Goal: Task Accomplishment & Management: Manage account settings

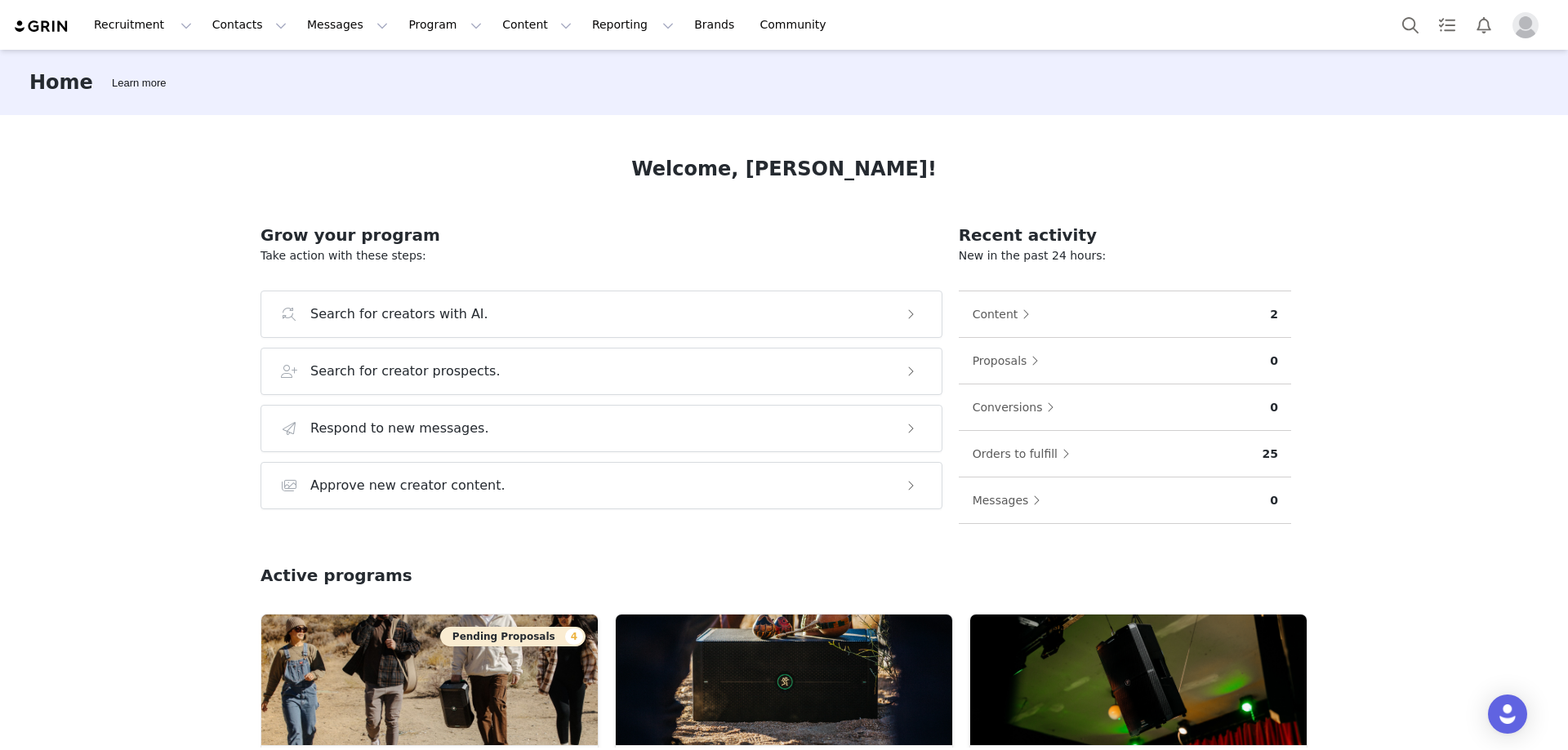
click at [1417, 518] on div "Home Learn more Welcome, [PERSON_NAME]! Grow your program Take action with thes…" at bounding box center [784, 399] width 1568 height 697
click at [1529, 35] on img "Profile" at bounding box center [1524, 25] width 26 height 26
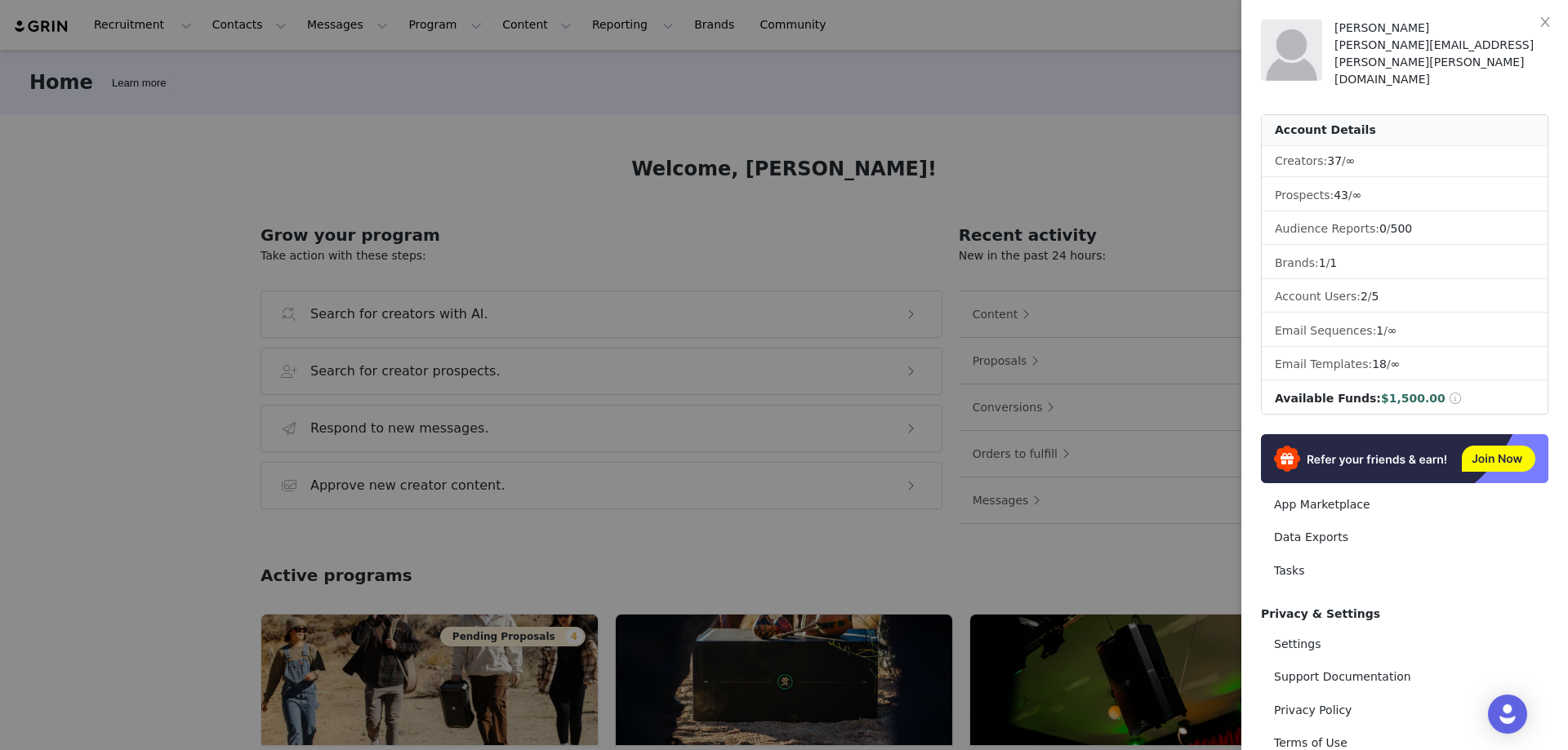
click at [461, 179] on div at bounding box center [784, 375] width 1568 height 750
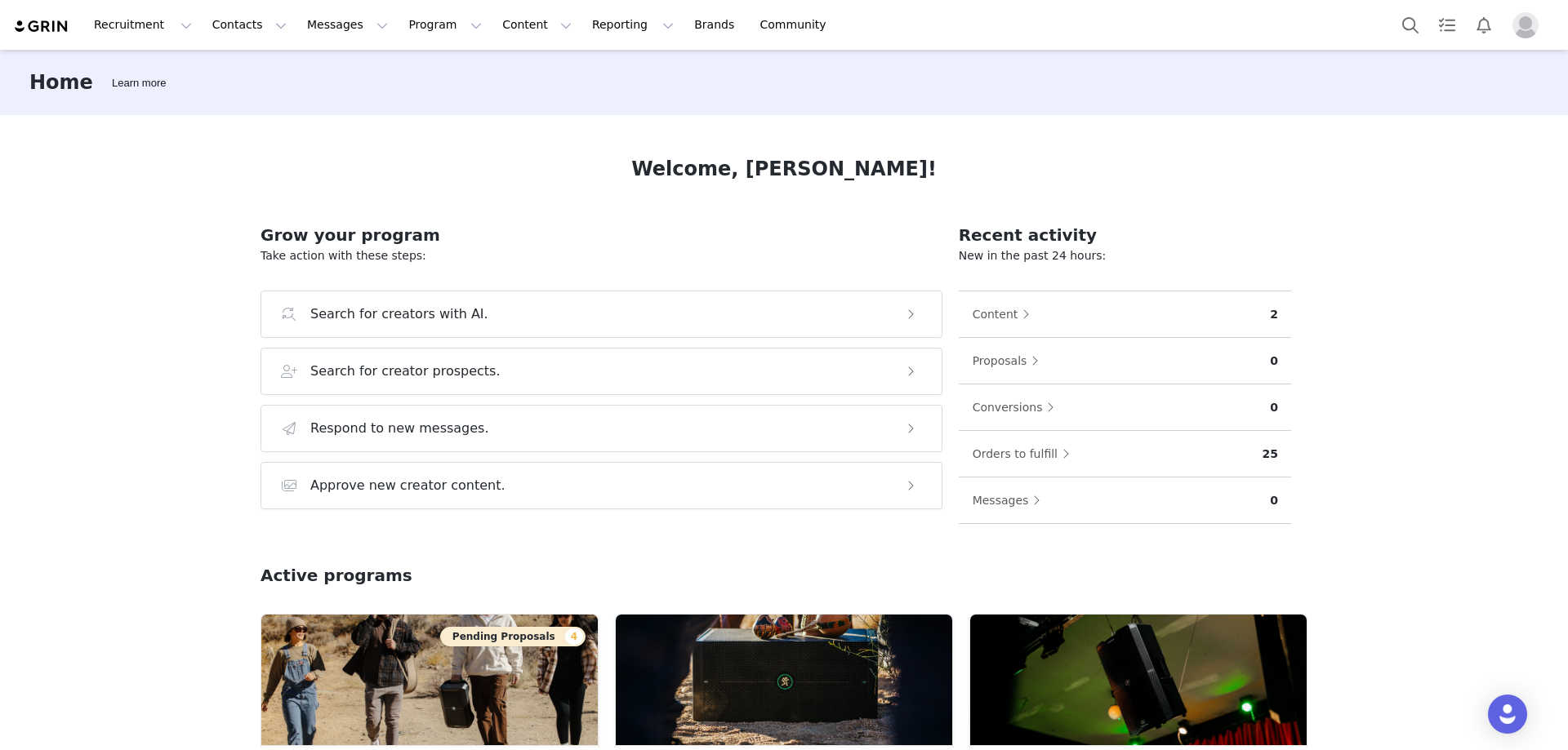
click at [1528, 24] on img "Profile" at bounding box center [1524, 25] width 26 height 26
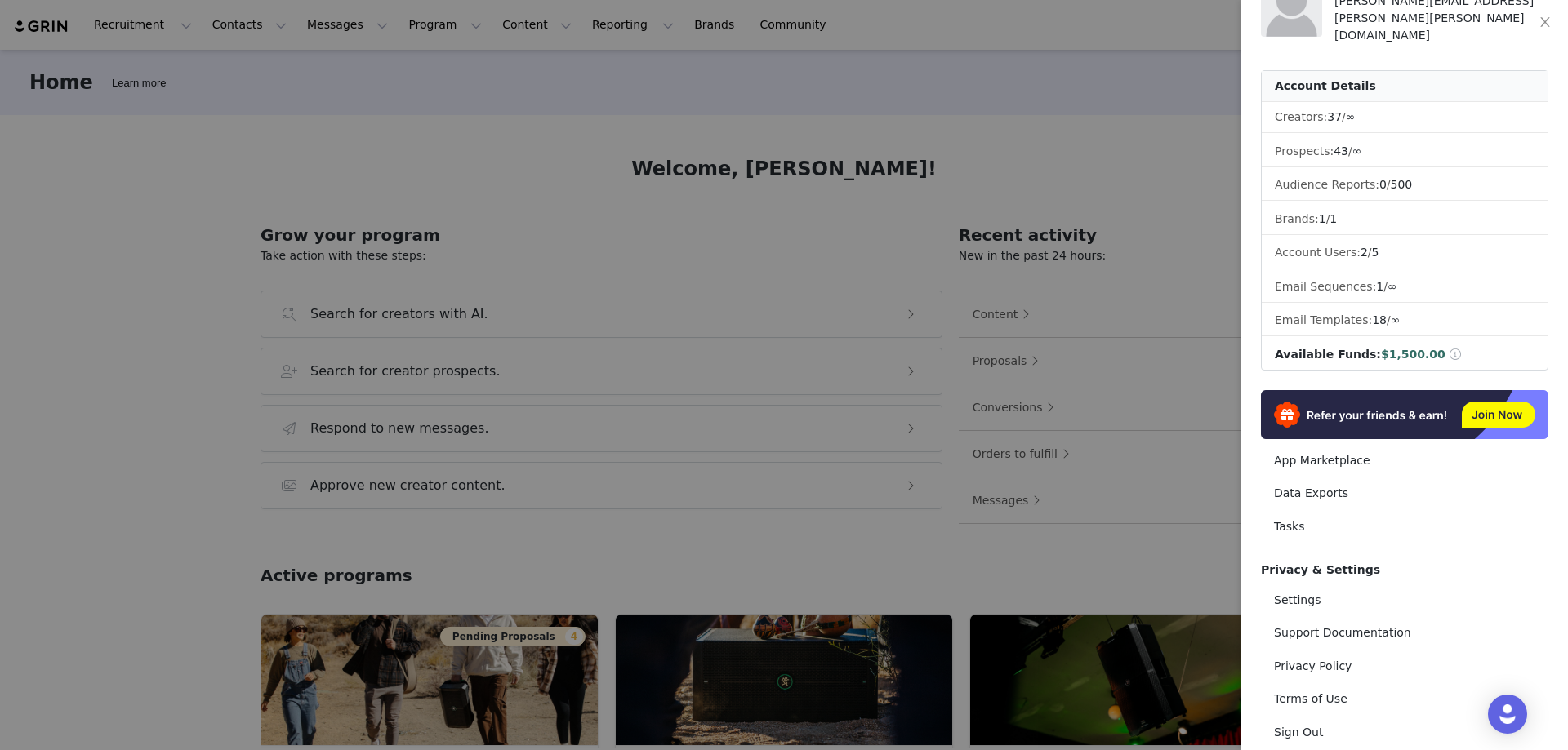
scroll to position [75, 0]
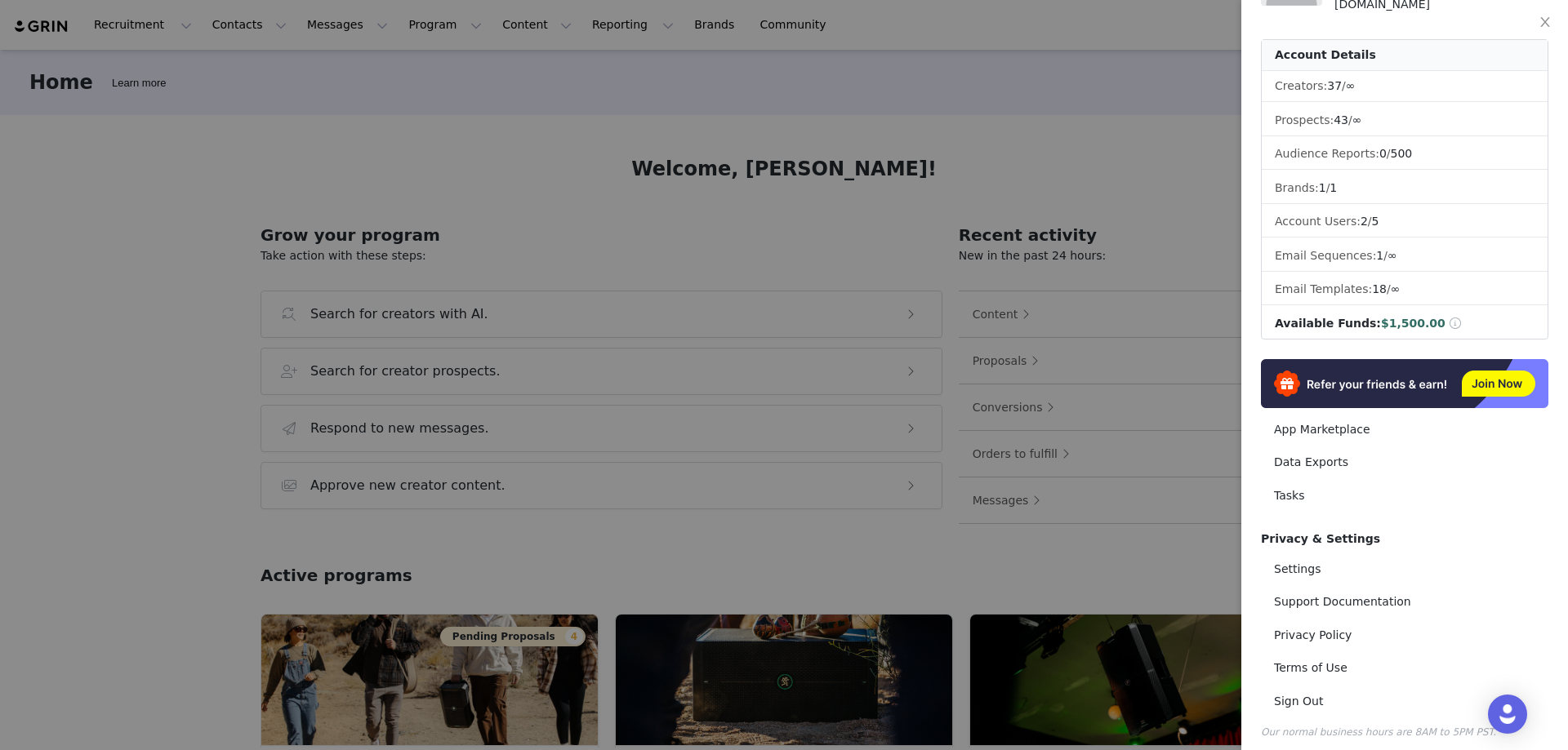
drag, startPoint x: 971, startPoint y: 212, endPoint x: 643, endPoint y: 168, distance: 330.9
click at [971, 212] on div at bounding box center [784, 375] width 1568 height 750
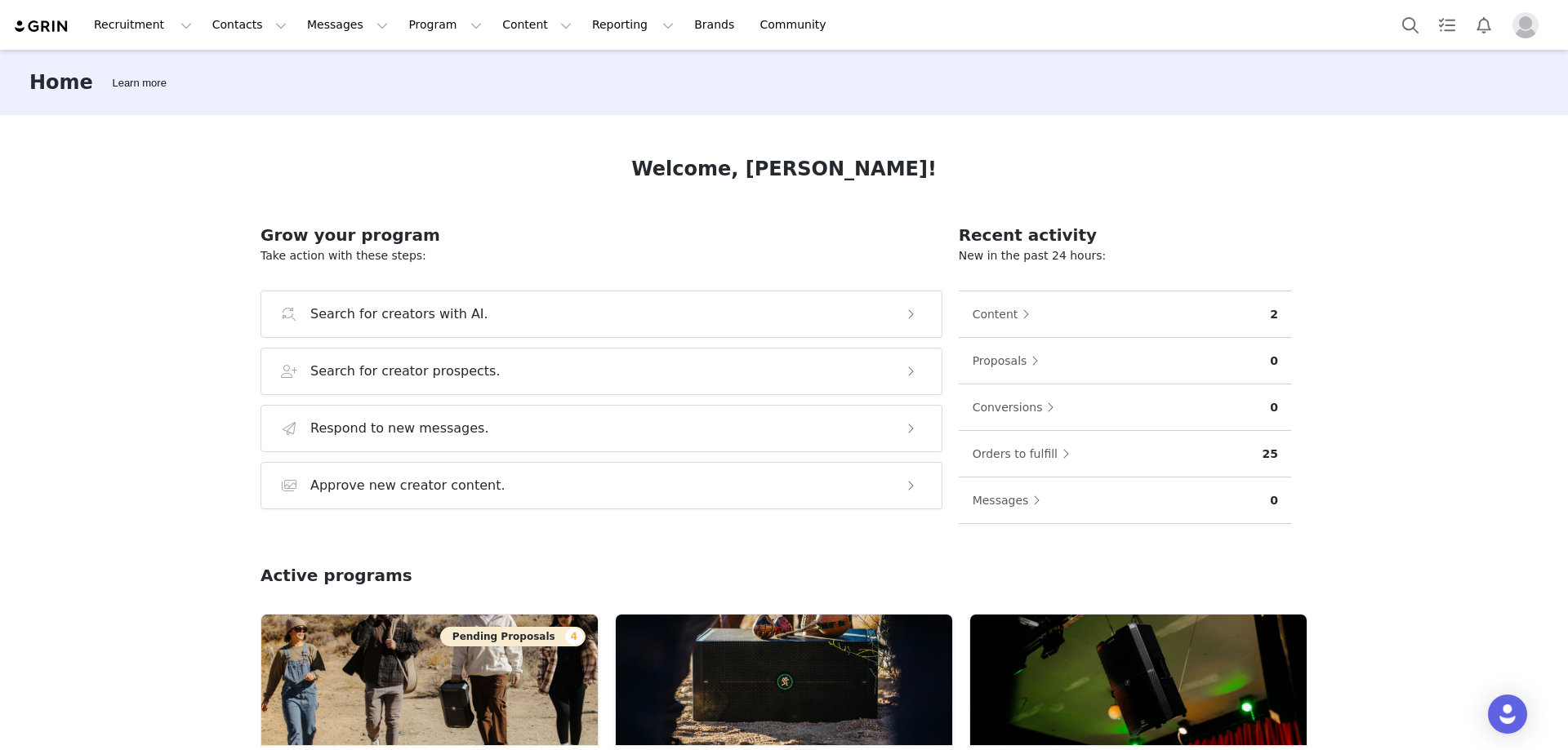
click at [1535, 32] on img "Profile" at bounding box center [1524, 25] width 26 height 26
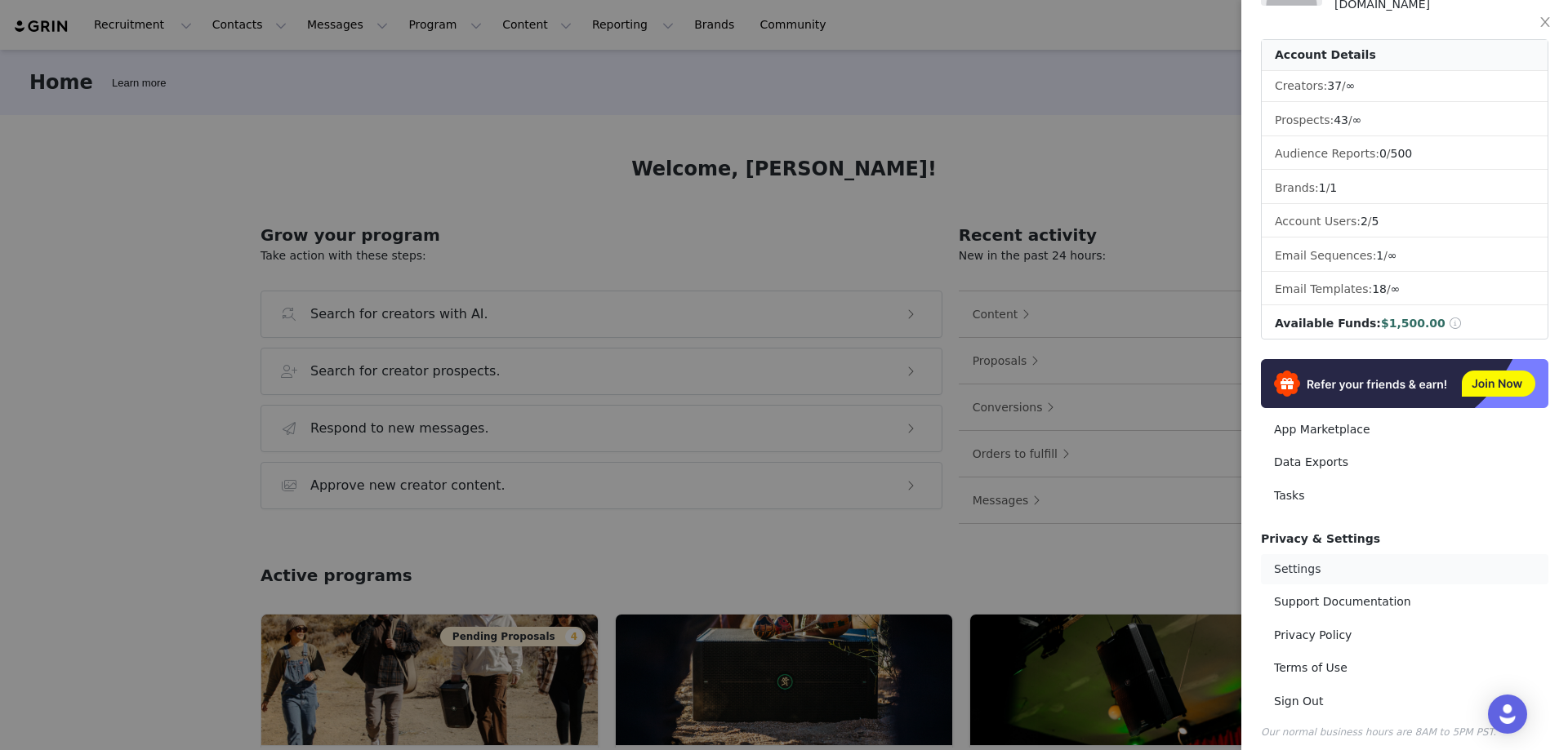
click at [1320, 567] on link "Settings" at bounding box center [1404, 568] width 287 height 30
select select "UTC"
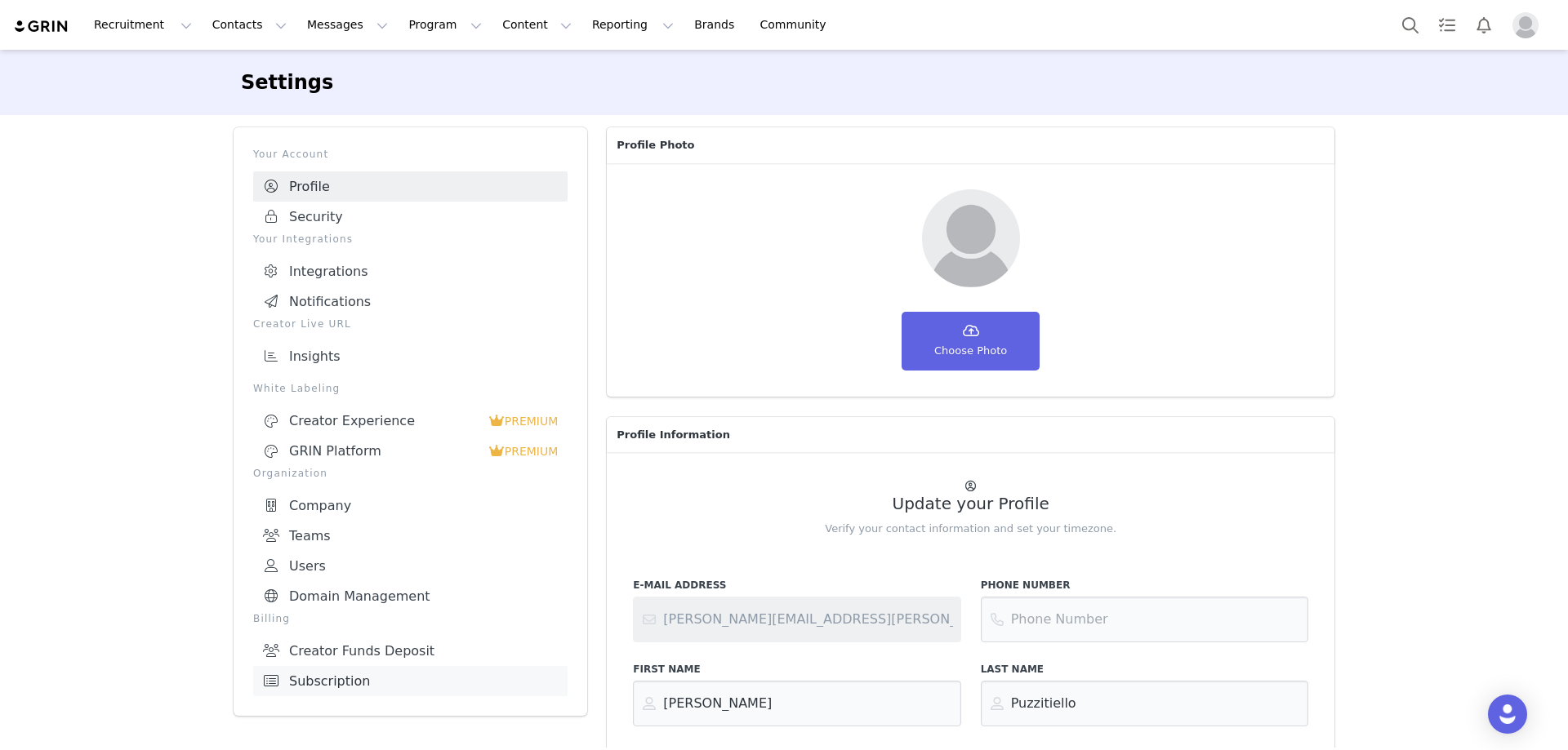
click at [329, 673] on link "Subscription" at bounding box center [411, 680] width 314 height 30
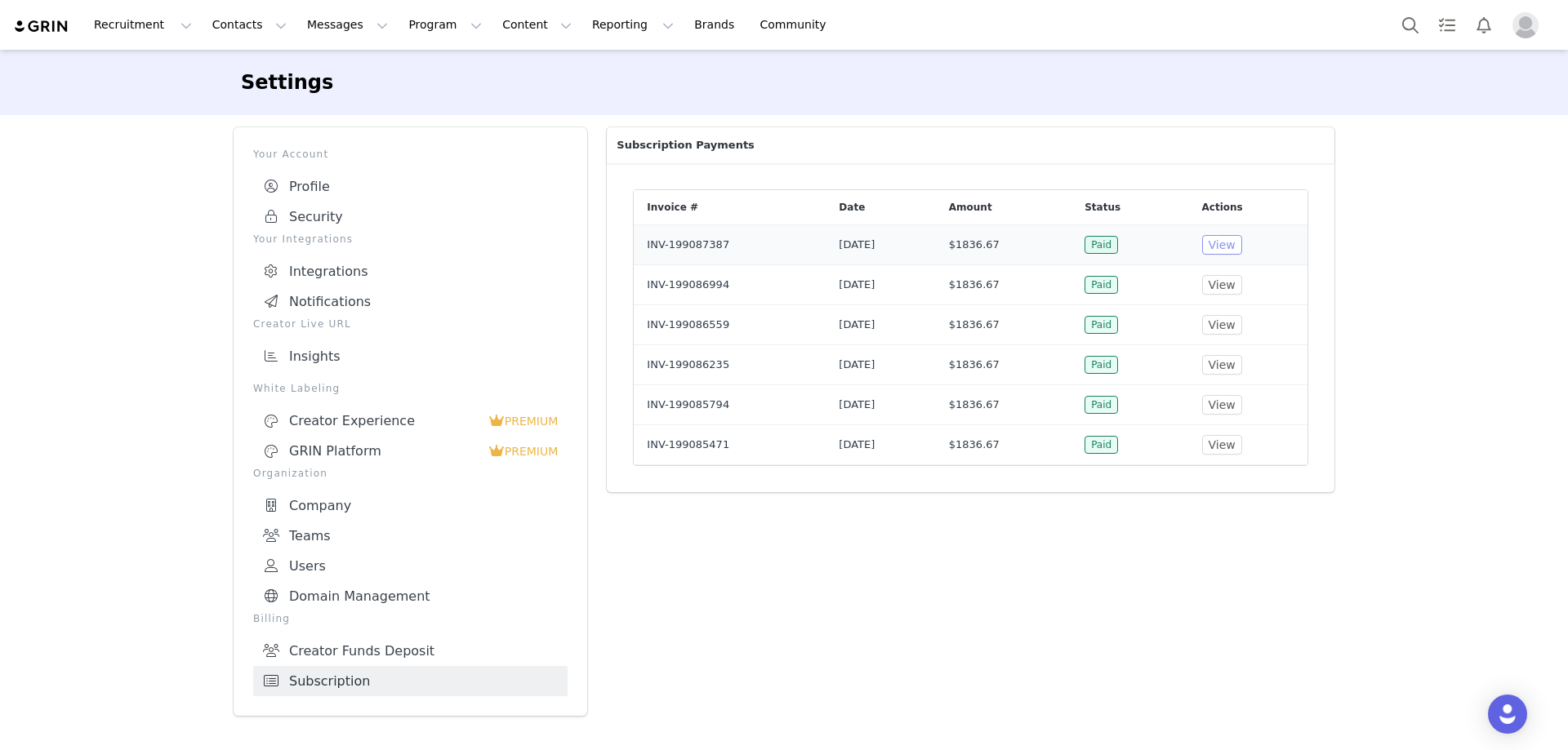
click at [1233, 246] on button "View" at bounding box center [1222, 245] width 40 height 20
